Goal: Use online tool/utility

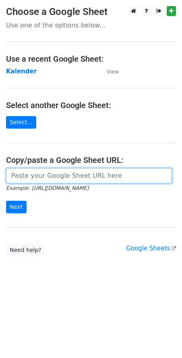
click at [67, 177] on input "url" at bounding box center [89, 175] width 166 height 15
paste input "[URL][DOMAIN_NAME]"
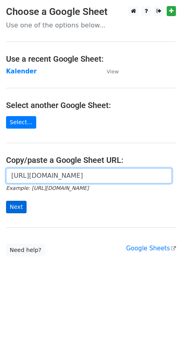
type input "[URL][DOMAIN_NAME]"
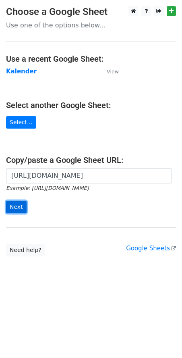
click at [19, 208] on input "Next" at bounding box center [16, 207] width 21 height 12
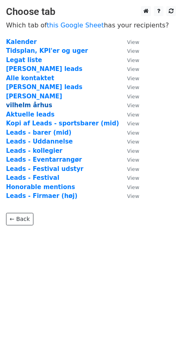
click at [31, 105] on strong "vilhelm århus" at bounding box center [29, 105] width 46 height 7
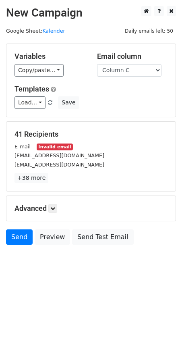
click at [100, 173] on p "+38 more" at bounding box center [91, 178] width 153 height 10
click at [34, 103] on link "Load..." at bounding box center [30, 102] width 31 height 12
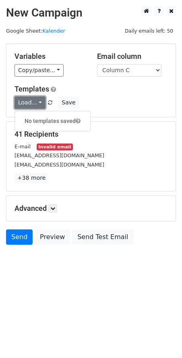
click at [34, 103] on link "Load..." at bounding box center [30, 102] width 31 height 12
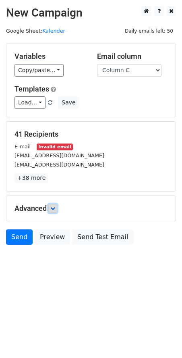
click at [53, 209] on icon at bounding box center [52, 208] width 5 height 5
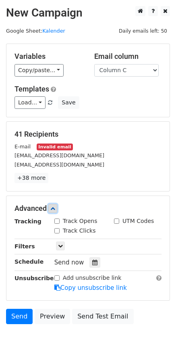
click at [53, 209] on icon at bounding box center [52, 208] width 5 height 5
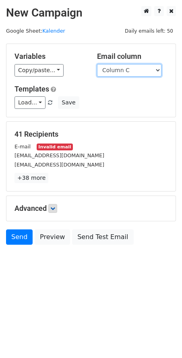
click at [108, 71] on select "Column A Column B Column C" at bounding box center [129, 70] width 65 height 12
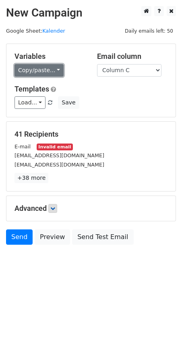
click at [48, 73] on link "Copy/paste..." at bounding box center [39, 70] width 49 height 12
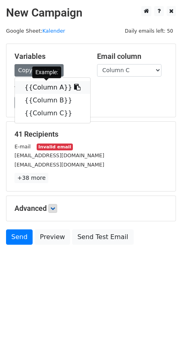
click at [49, 89] on link "{{Column A}}" at bounding box center [52, 87] width 75 height 13
